Goal: Find contact information: Find contact information

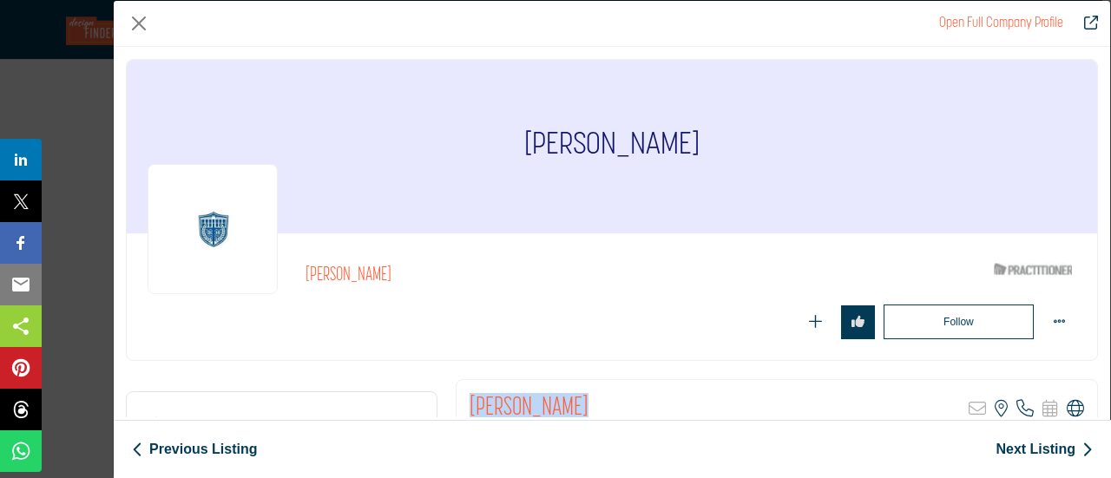
scroll to position [87, 0]
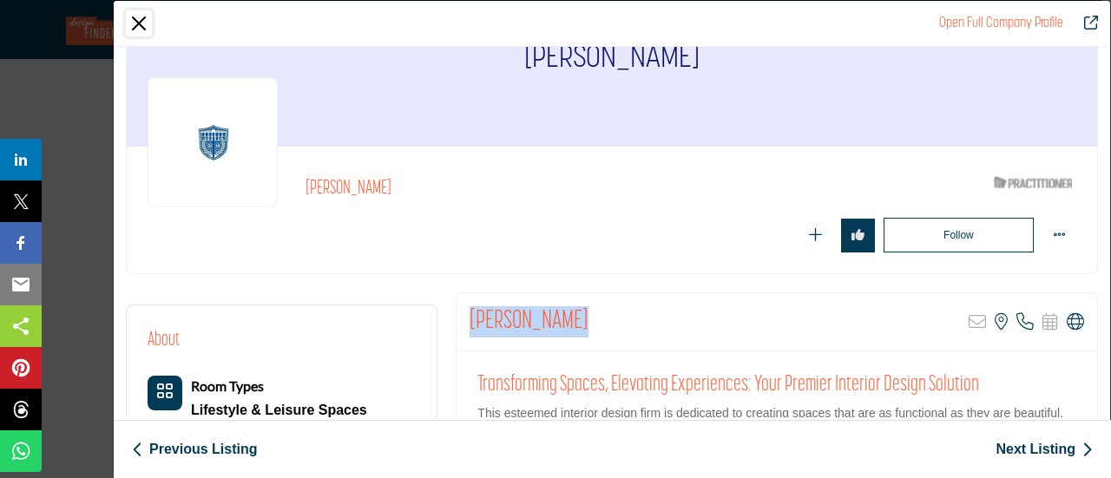
click at [142, 23] on button "Close" at bounding box center [139, 23] width 26 height 26
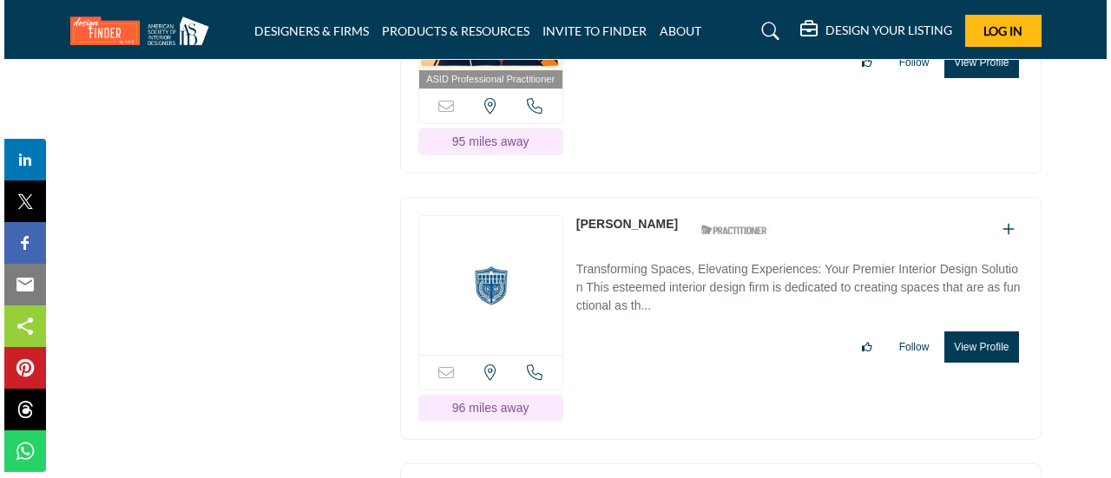
scroll to position [22742, 0]
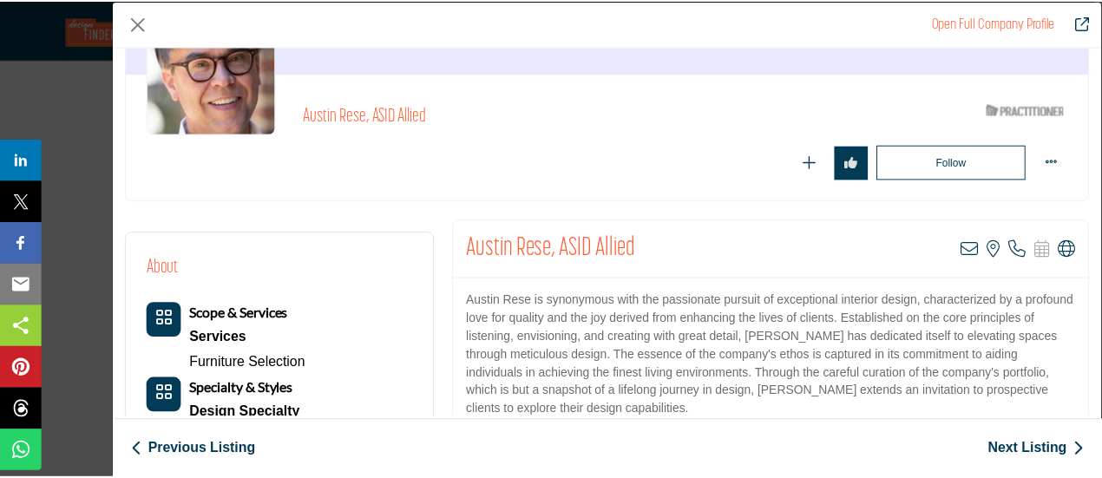
scroll to position [174, 0]
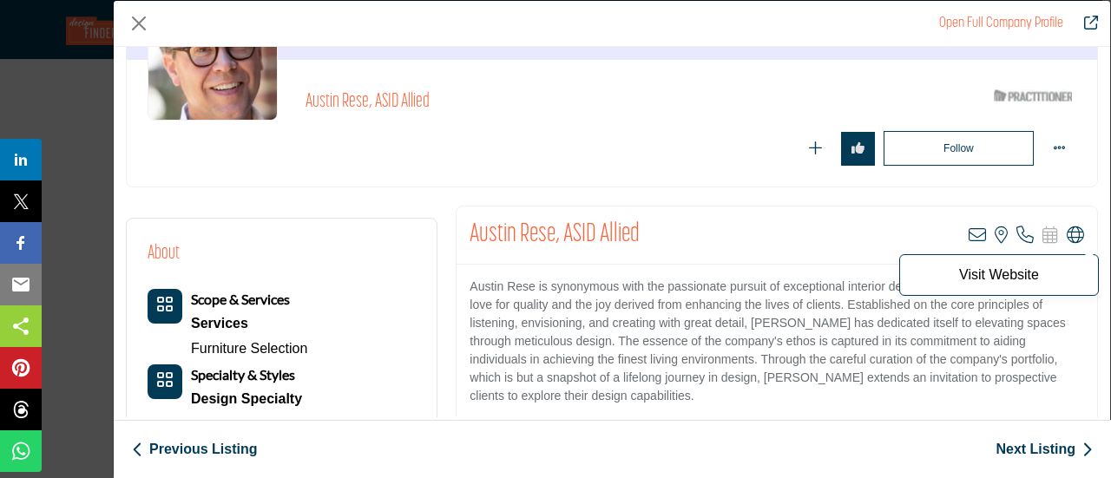
click at [1067, 235] on icon "Company Data Modal" at bounding box center [1075, 235] width 17 height 17
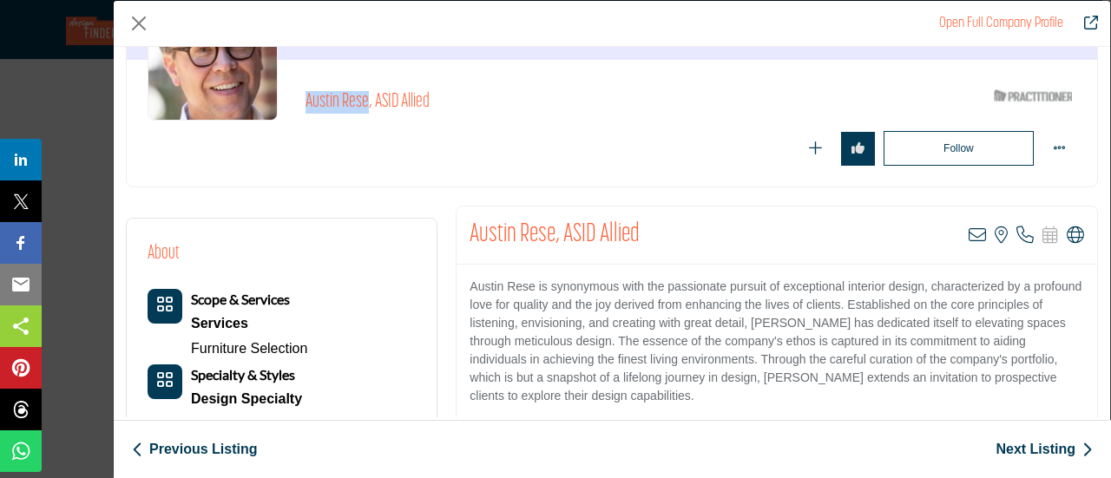
drag, startPoint x: 298, startPoint y: 104, endPoint x: 365, endPoint y: 109, distance: 67.9
click at [365, 109] on div "Austin Rese, ASID Allied ASID Qualified Practitioner who validates work and exp…" at bounding box center [612, 123] width 929 height 85
copy h2 "Austin Rese"
click at [130, 26] on button "Close" at bounding box center [139, 23] width 26 height 26
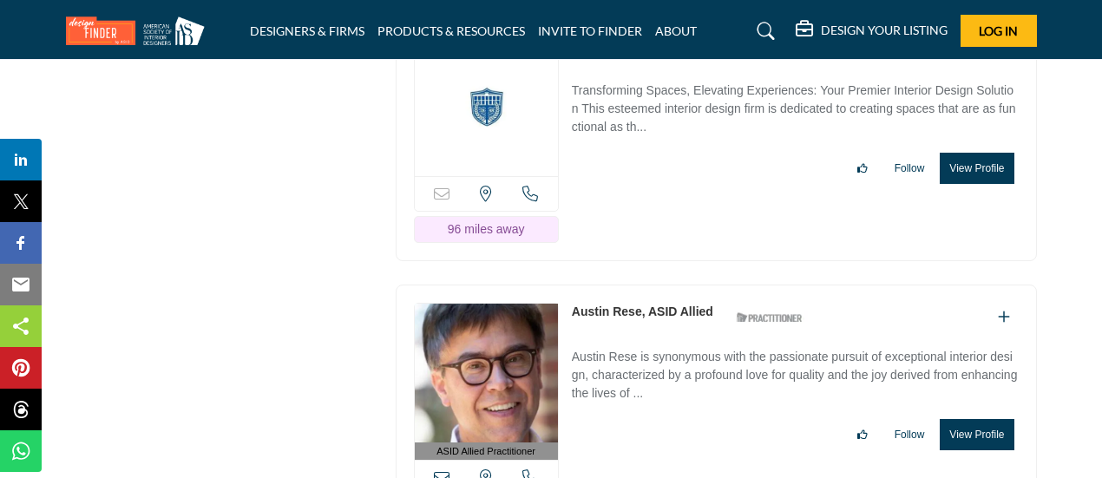
scroll to position [23089, 0]
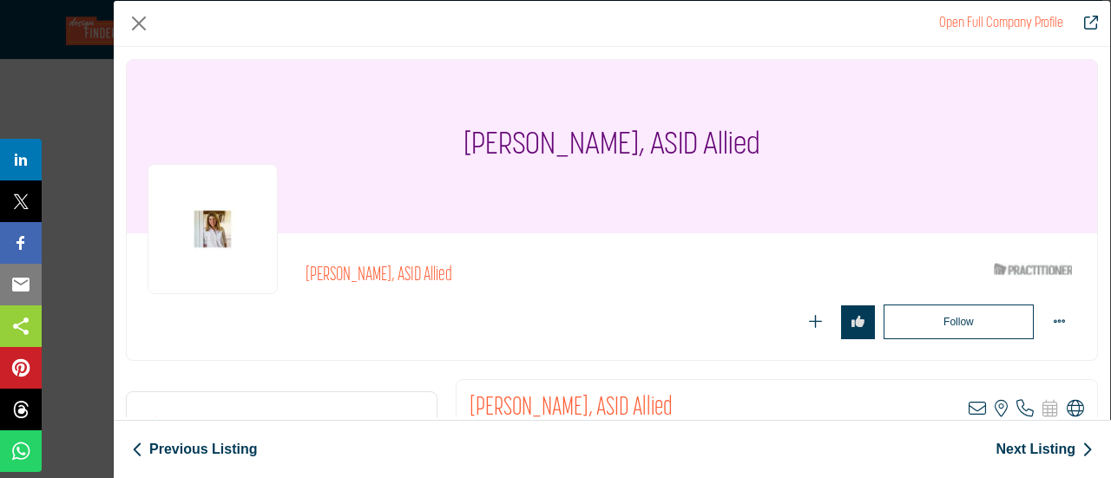
click at [1074, 410] on icon "Company Data Modal" at bounding box center [1075, 408] width 17 height 17
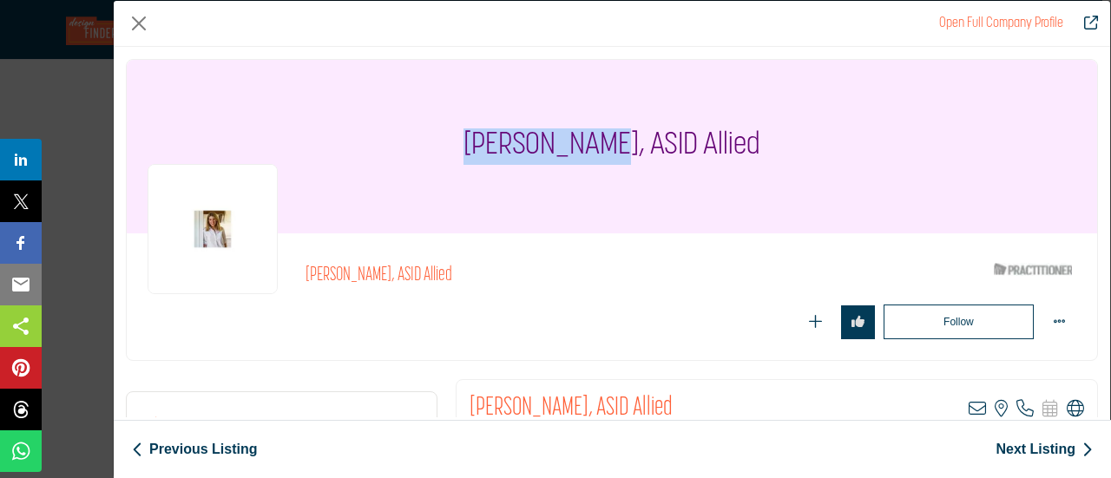
drag, startPoint x: 470, startPoint y: 150, endPoint x: 615, endPoint y: 152, distance: 145.0
click at [615, 152] on div "[PERSON_NAME], ASID Allied" at bounding box center [612, 147] width 970 height 174
copy h1 "[PERSON_NAME]"
click at [144, 26] on button "Close" at bounding box center [139, 23] width 26 height 26
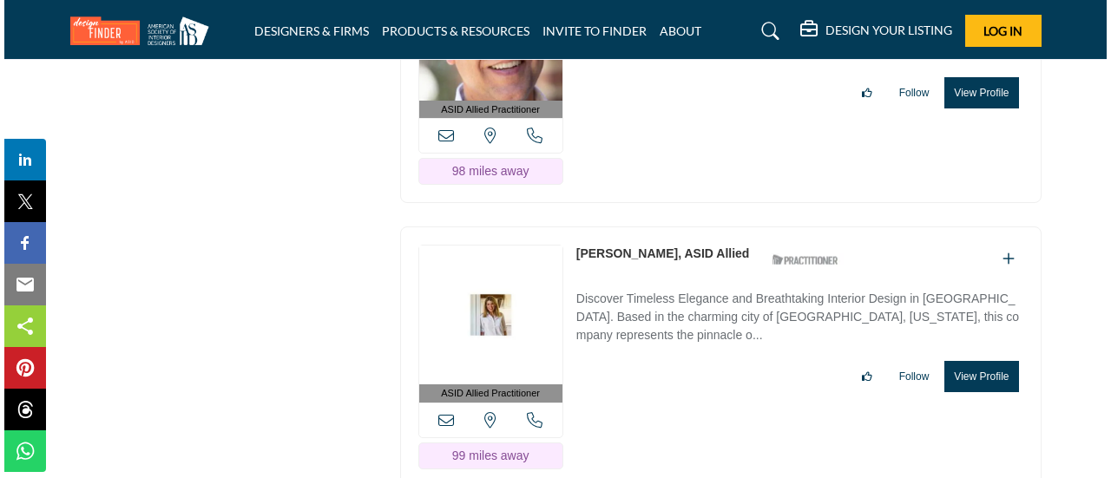
scroll to position [23263, 0]
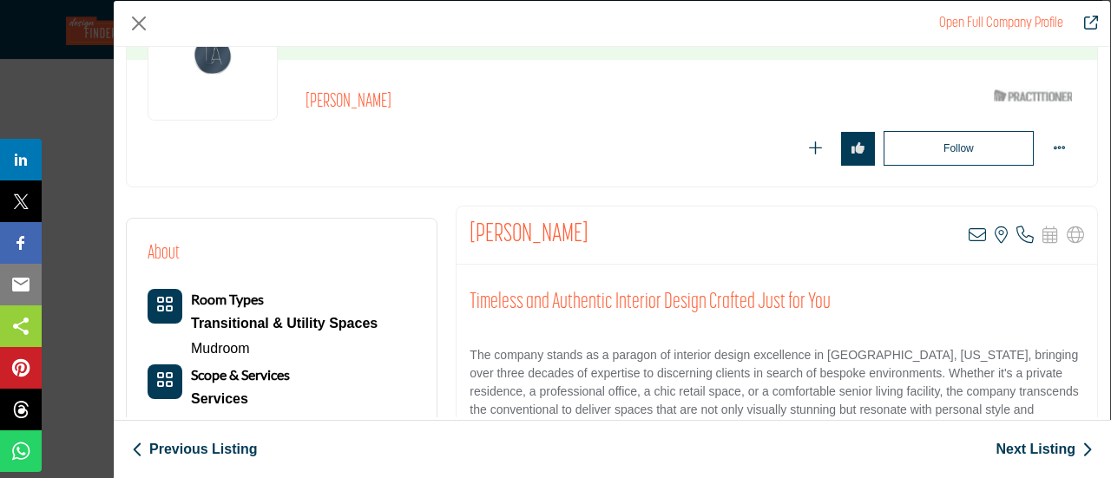
scroll to position [260, 0]
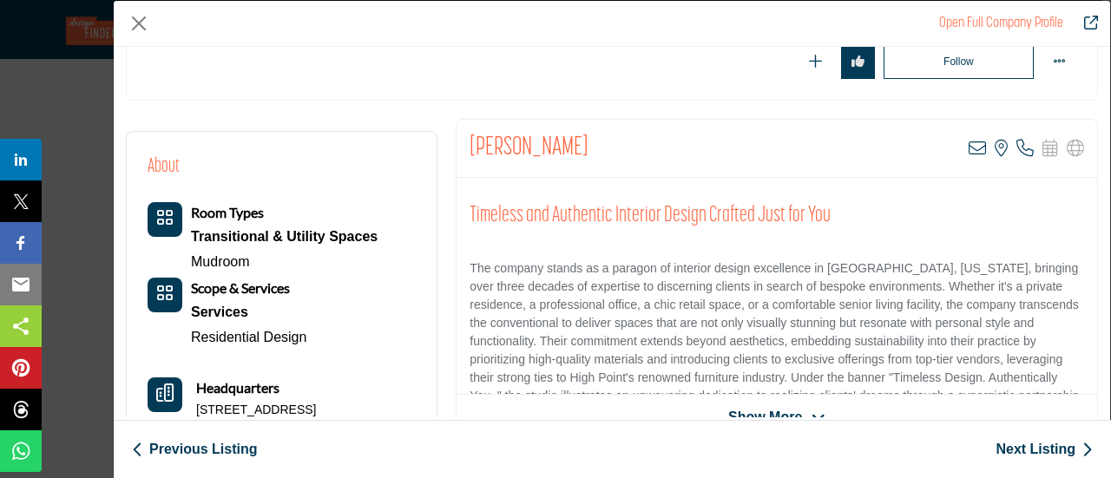
click at [759, 410] on span "Show More" at bounding box center [765, 417] width 74 height 21
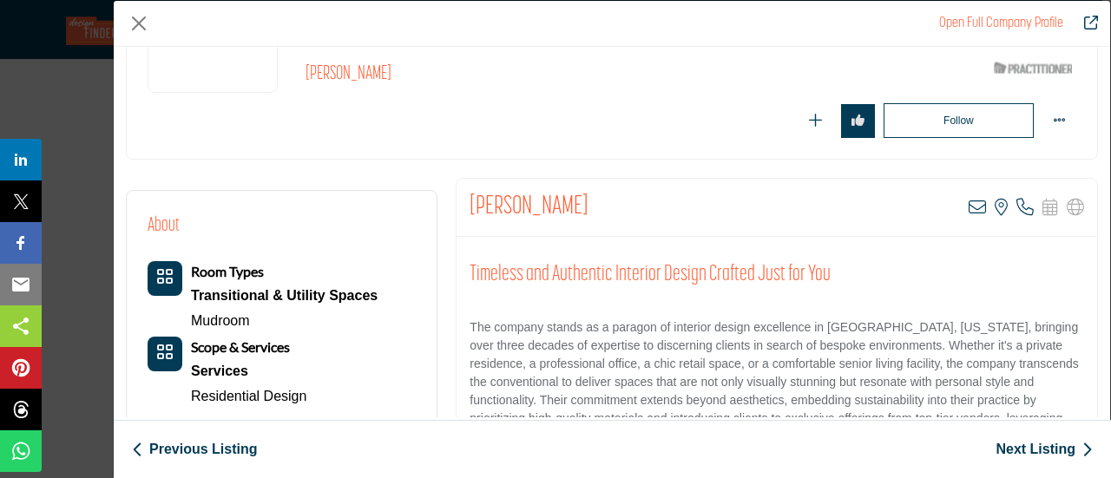
scroll to position [174, 0]
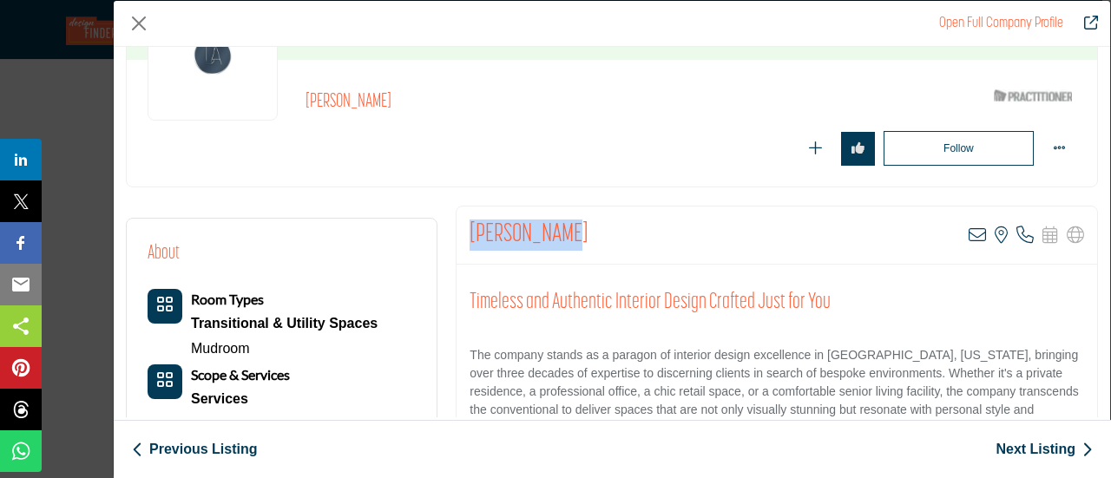
drag, startPoint x: 465, startPoint y: 228, endPoint x: 575, endPoint y: 227, distance: 109.4
click at [575, 227] on div "[PERSON_NAME] View email address of this listing View the location of this list…" at bounding box center [777, 236] width 641 height 58
copy h2 "[PERSON_NAME]"
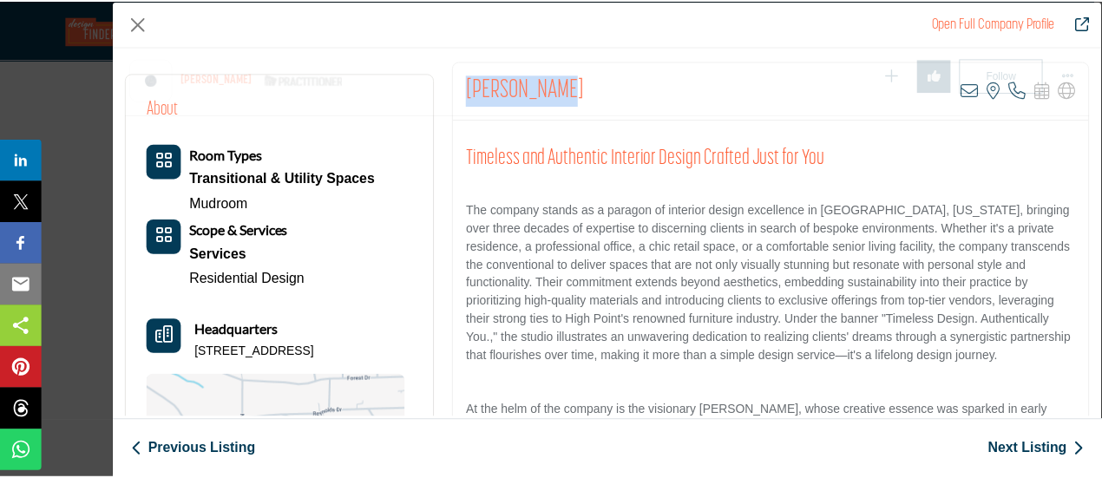
scroll to position [417, 0]
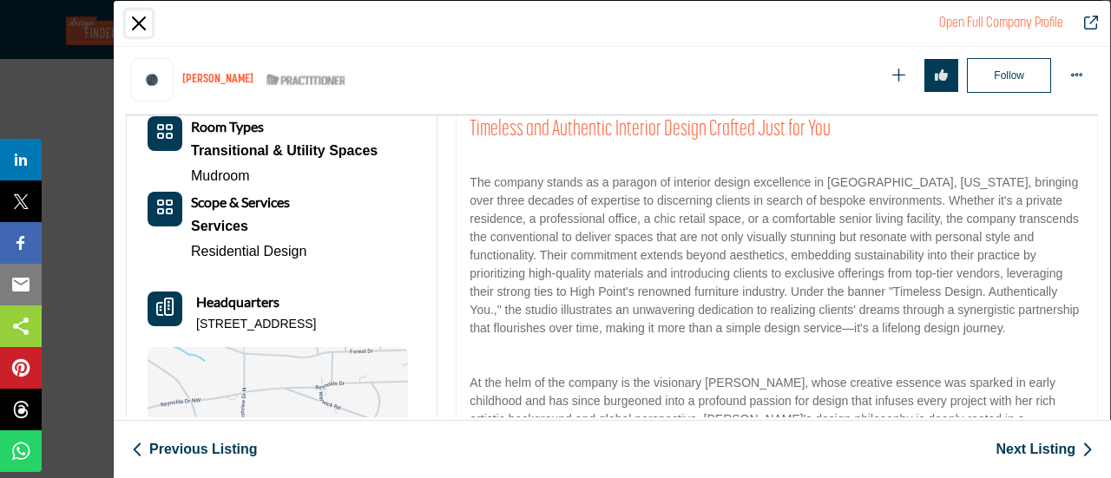
click at [139, 22] on button "Close" at bounding box center [139, 23] width 26 height 26
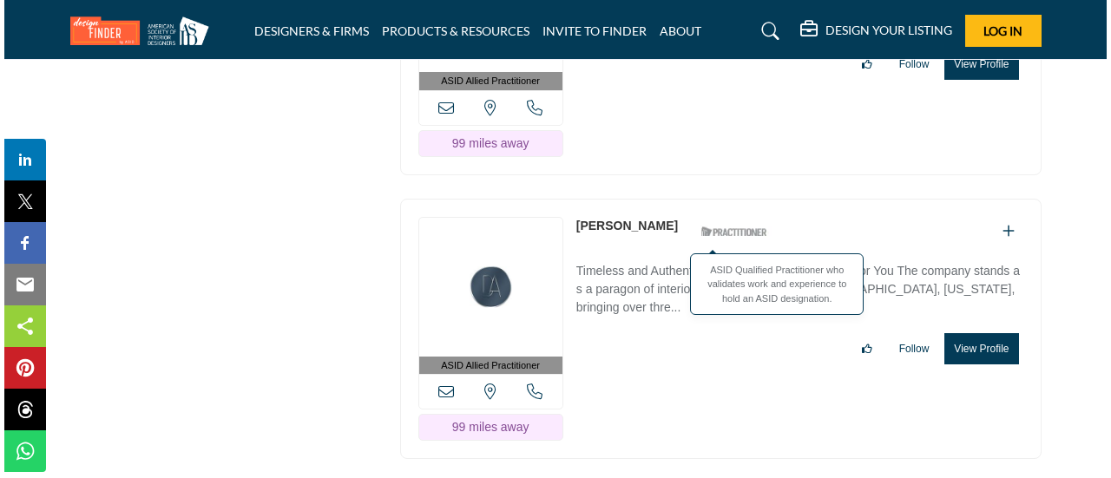
scroll to position [23610, 0]
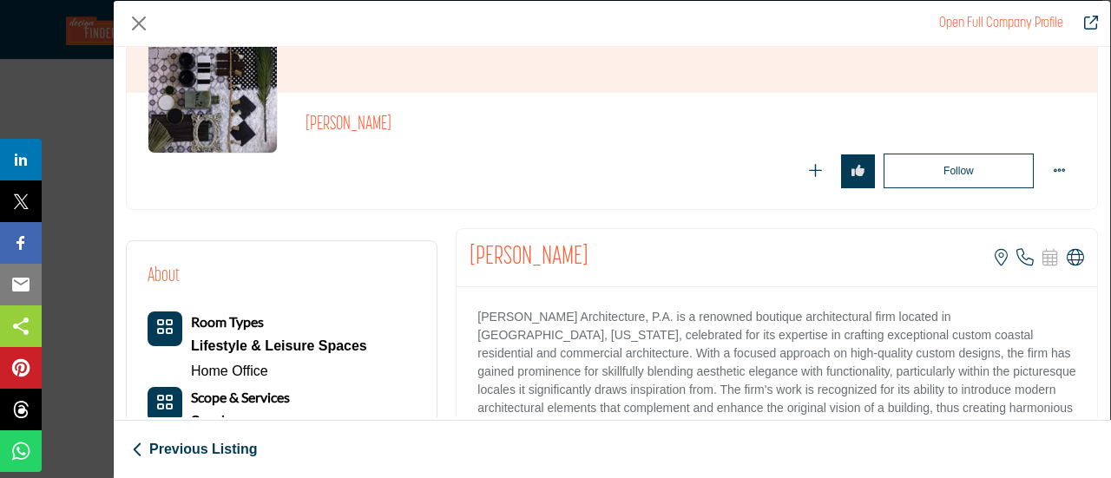
scroll to position [260, 0]
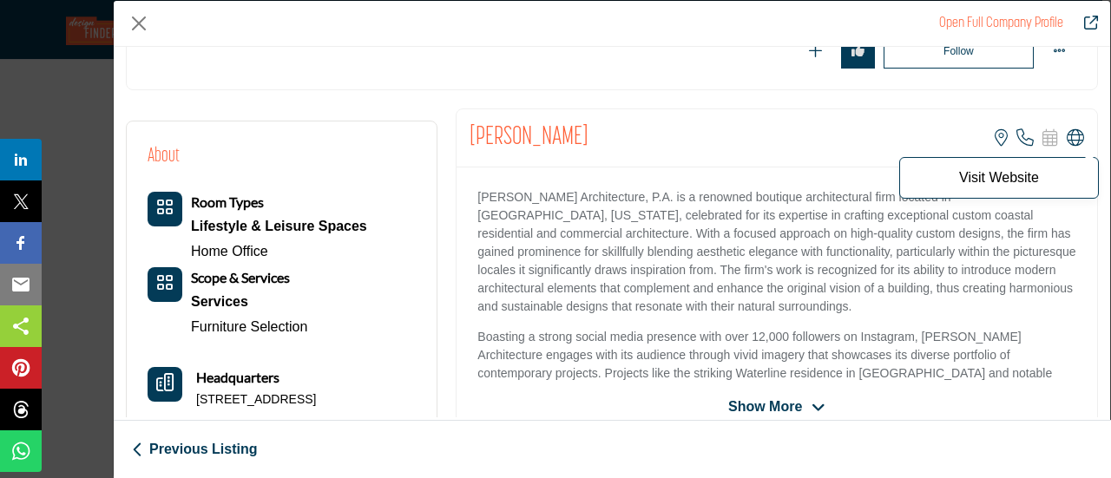
click at [1067, 138] on icon "Company Data Modal" at bounding box center [1075, 137] width 17 height 17
drag, startPoint x: 472, startPoint y: 139, endPoint x: 635, endPoint y: 148, distance: 162.5
click at [635, 148] on div "[PERSON_NAME] View the location of this listing Call Number Visit Website" at bounding box center [777, 138] width 641 height 58
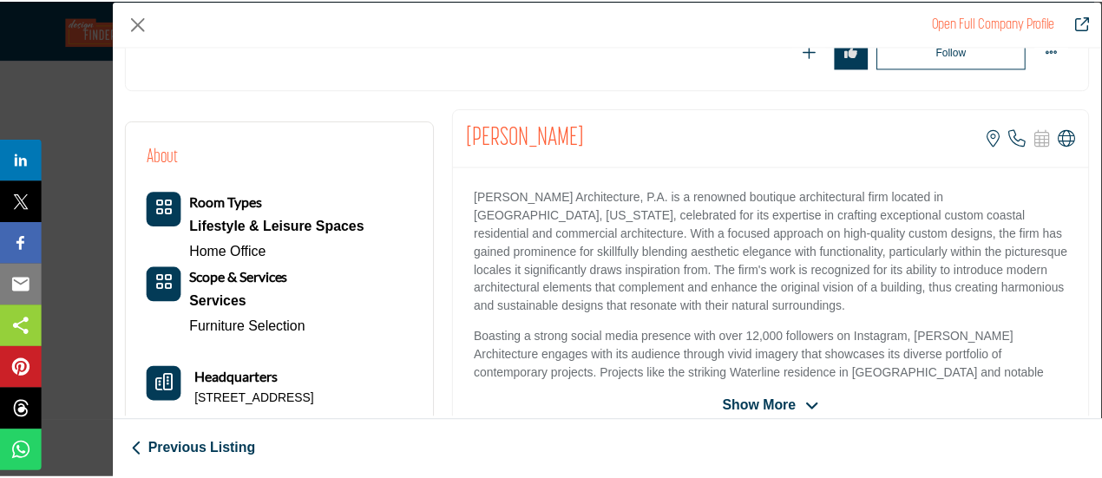
scroll to position [417, 0]
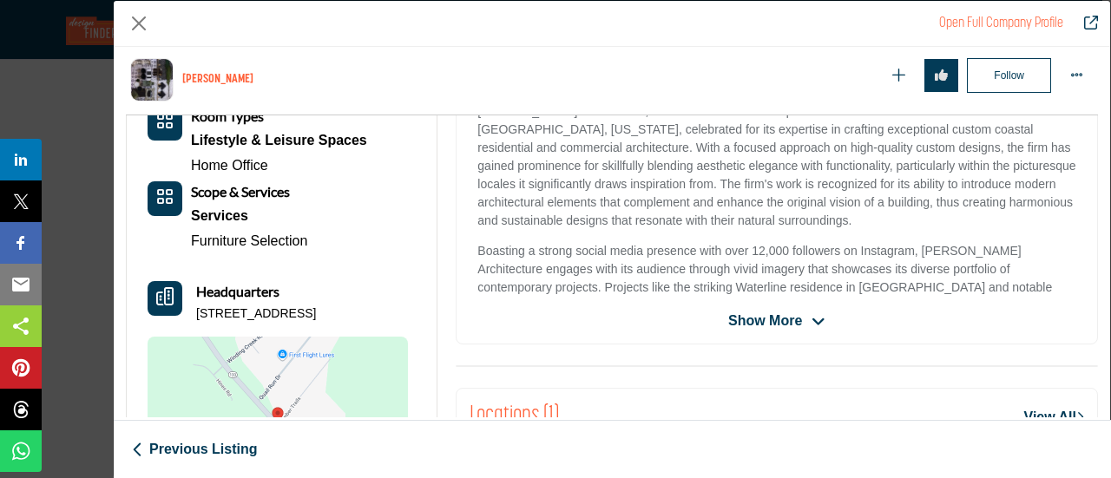
copy h2 "[PERSON_NAME]"
click at [134, 28] on button "Close" at bounding box center [139, 23] width 26 height 26
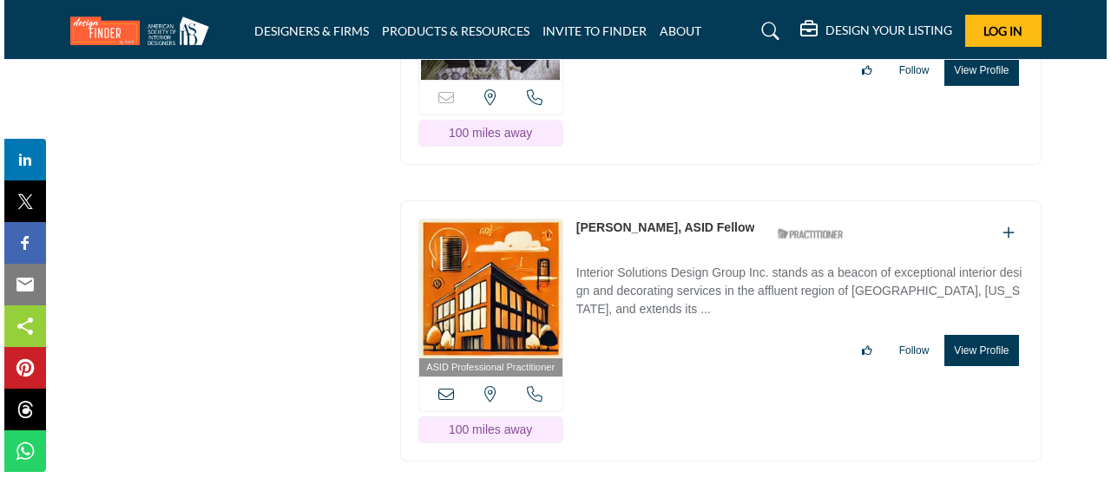
scroll to position [24044, 0]
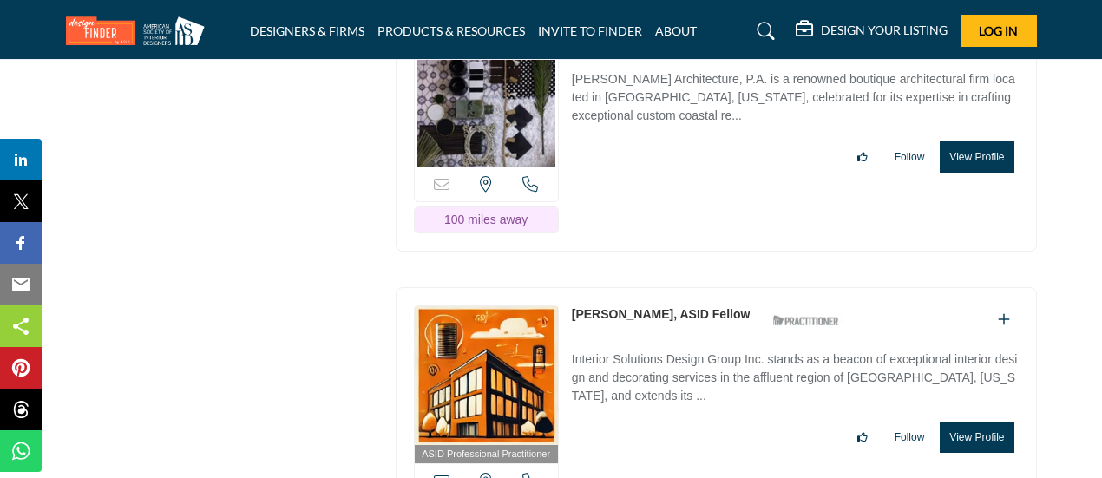
click at [972, 422] on button "View Profile" at bounding box center [977, 437] width 74 height 31
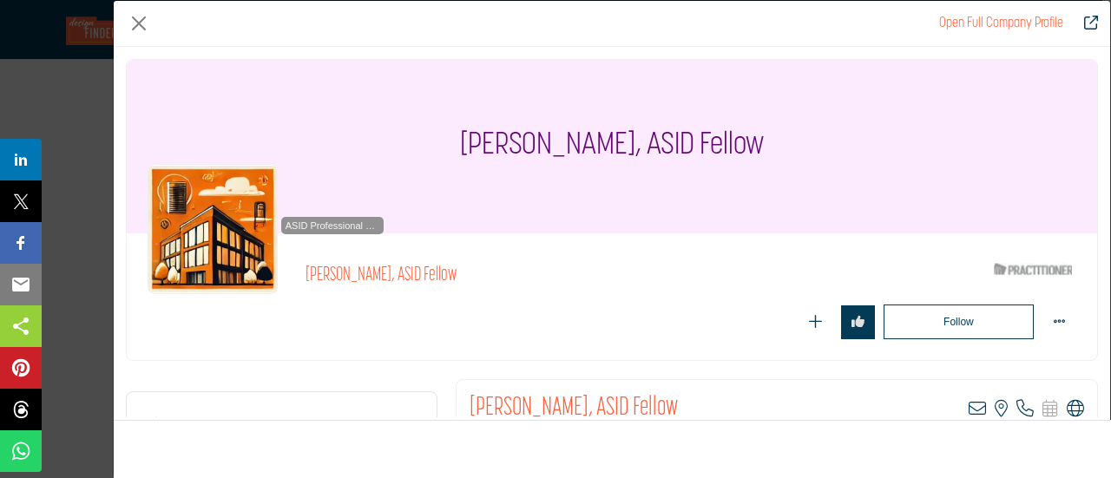
click at [1071, 406] on icon "Company Data Modal" at bounding box center [1075, 408] width 17 height 17
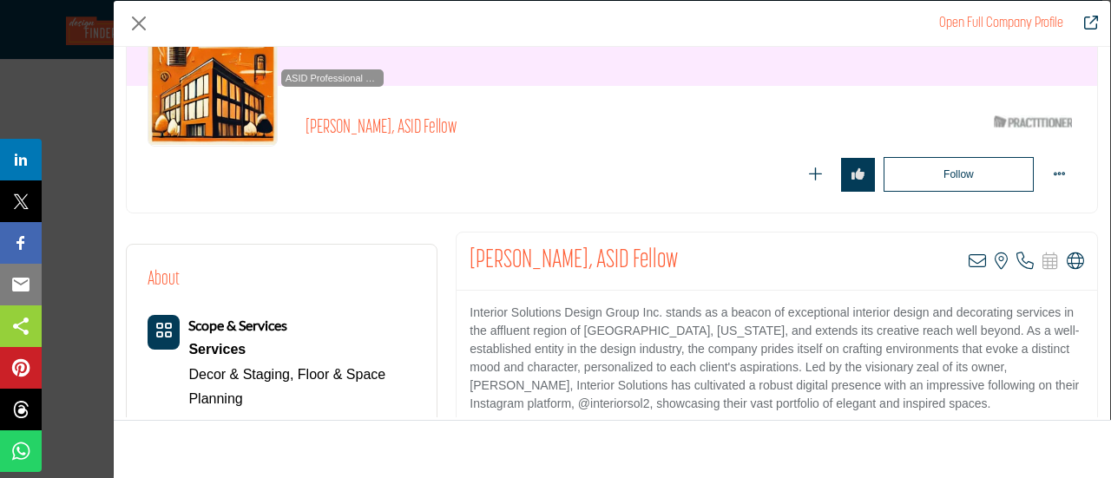
scroll to position [174, 0]
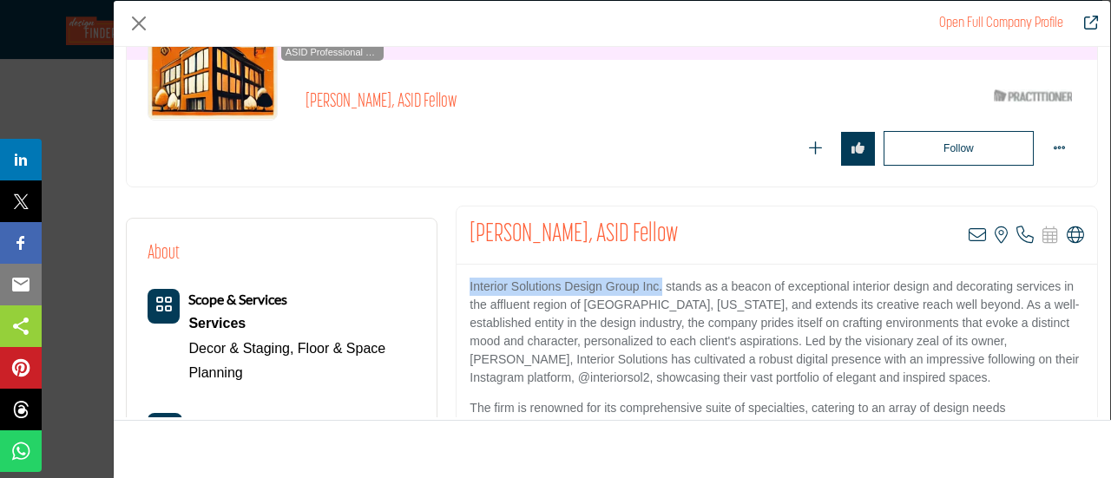
drag, startPoint x: 467, startPoint y: 288, endPoint x: 659, endPoint y: 288, distance: 191.8
click at [659, 288] on p "Interior Solutions Design Group Inc. stands as a beacon of exceptional interior…" at bounding box center [777, 332] width 615 height 109
copy p "Interior Solutions Design Group Inc."
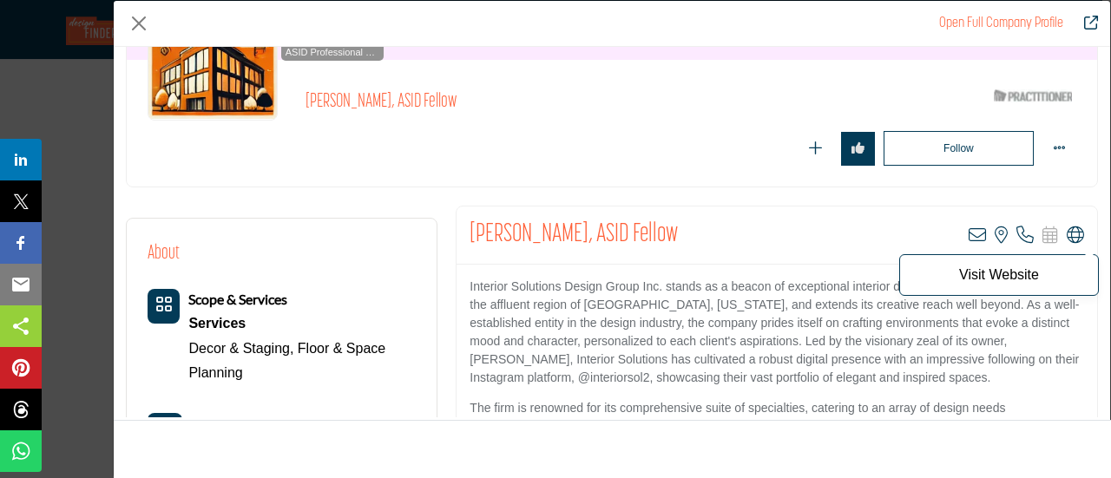
click at [1067, 233] on icon "Company Data Modal" at bounding box center [1075, 235] width 17 height 17
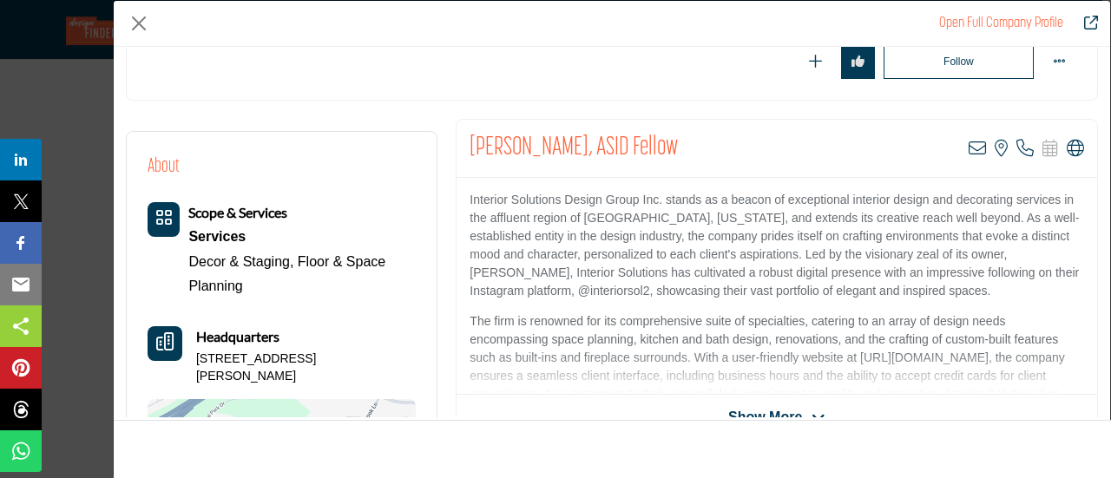
scroll to position [417, 0]
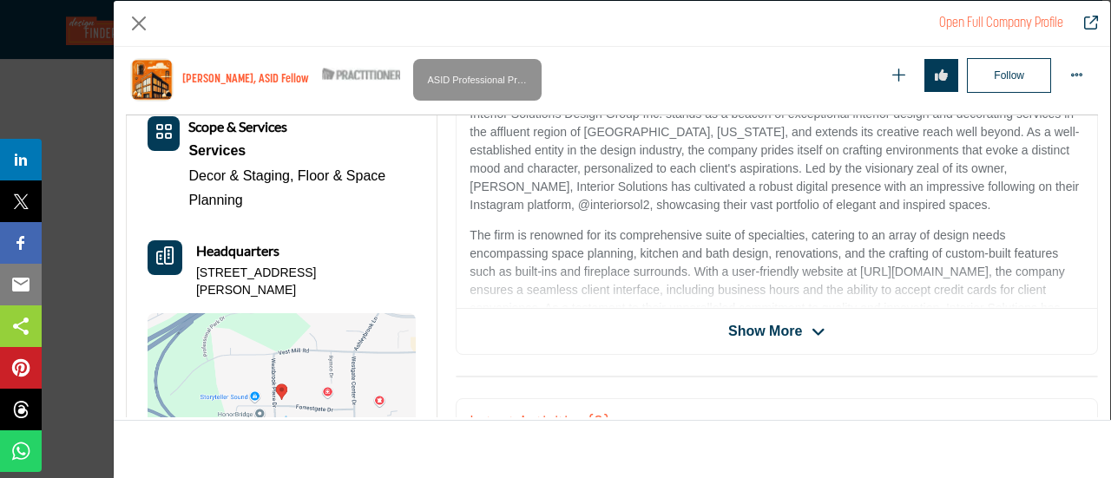
click at [785, 325] on span "Show More" at bounding box center [765, 331] width 74 height 21
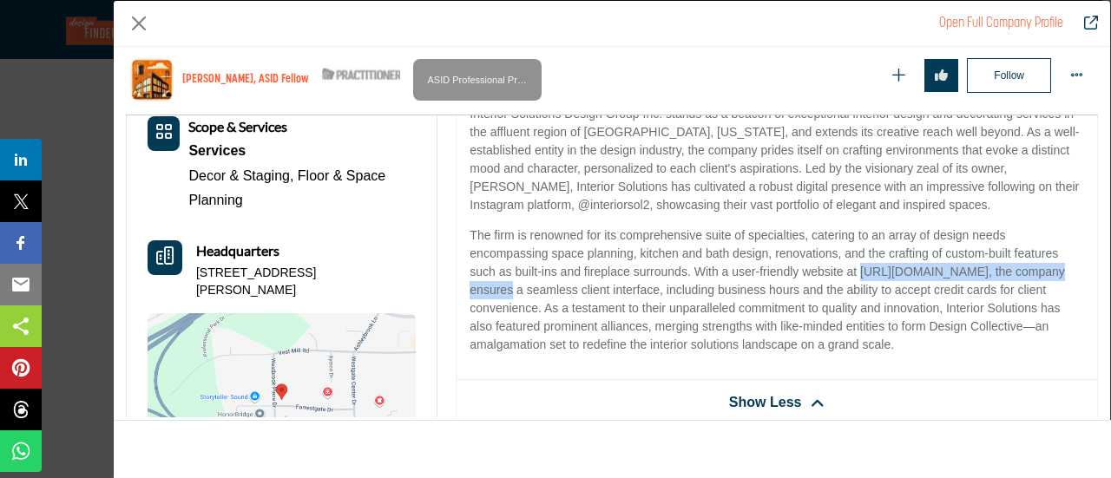
drag, startPoint x: 856, startPoint y: 267, endPoint x: 1066, endPoint y: 275, distance: 210.2
click at [1066, 275] on p "The firm is renowned for its comprehensive suite of specialties, catering to an…" at bounding box center [777, 291] width 615 height 128
copy p "[URL][DOMAIN_NAME]"
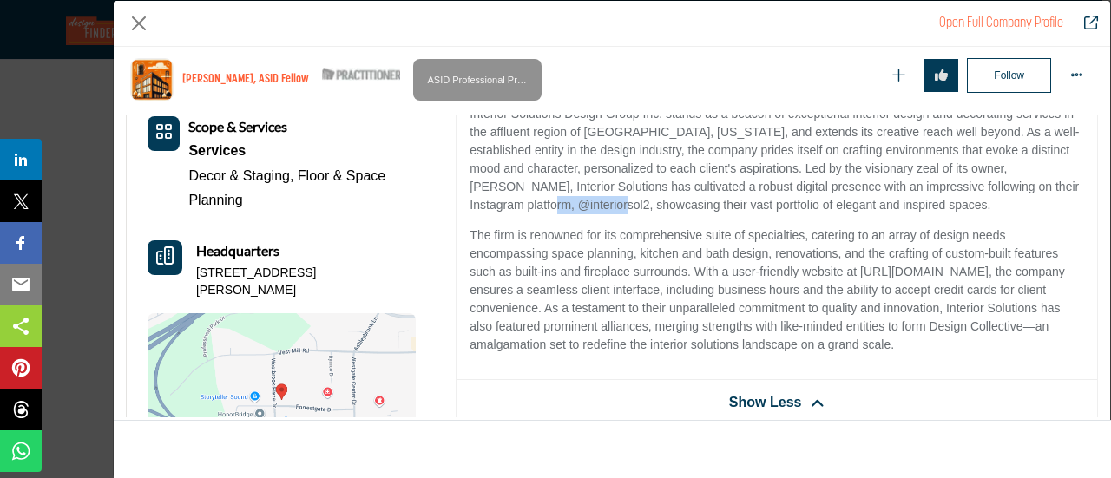
drag, startPoint x: 538, startPoint y: 195, endPoint x: 470, endPoint y: 197, distance: 68.6
click at [470, 197] on p "Interior Solutions Design Group Inc. stands as a beacon of exceptional interior…" at bounding box center [777, 159] width 615 height 109
copy p "@interiorsol2"
drag, startPoint x: 196, startPoint y: 273, endPoint x: 312, endPoint y: 286, distance: 116.9
click at [312, 286] on p "[STREET_ADDRESS][PERSON_NAME]" at bounding box center [306, 282] width 220 height 34
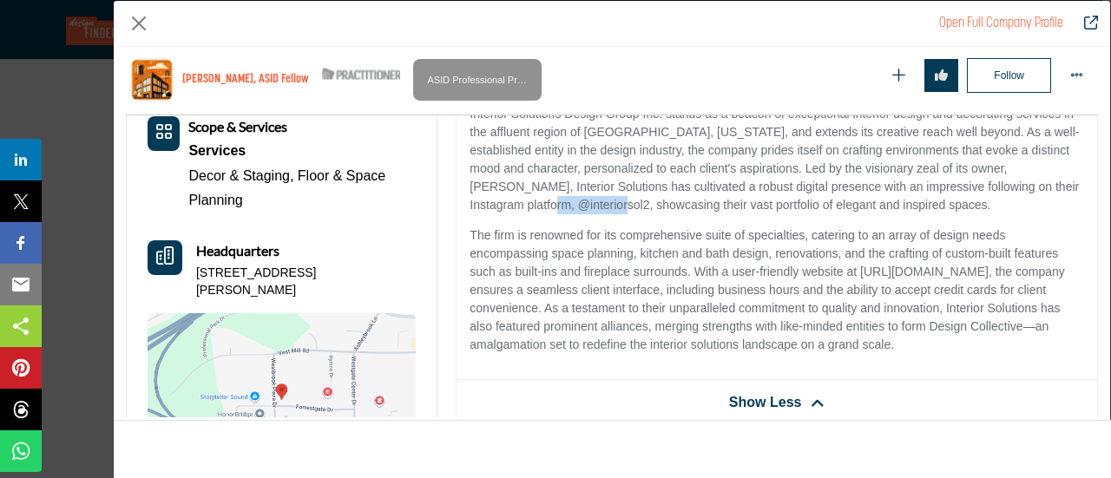
drag, startPoint x: 189, startPoint y: 265, endPoint x: 332, endPoint y: 284, distance: 144.5
click at [332, 284] on div "Headquarters [STREET_ADDRESS][PERSON_NAME][PERSON_NAME]" at bounding box center [282, 269] width 268 height 58
copy p "[STREET_ADDRESS][PERSON_NAME]"
